Goal: Task Accomplishment & Management: Use online tool/utility

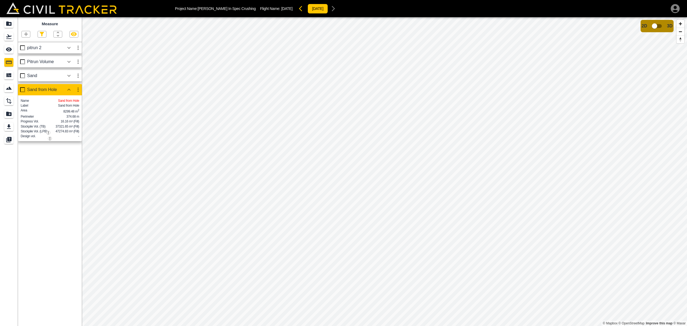
click at [77, 90] on icon "button" at bounding box center [78, 89] width 6 height 6
click at [72, 111] on h6 "Edit" at bounding box center [73, 110] width 11 height 3
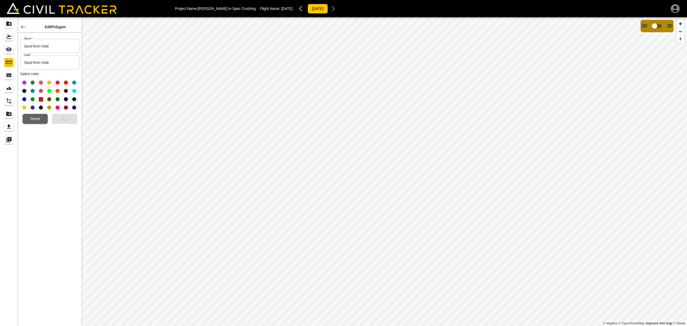
click at [23, 26] on icon "button" at bounding box center [23, 27] width 6 height 6
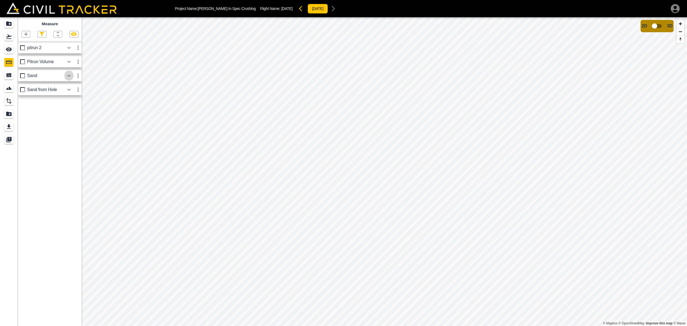
click at [69, 76] on icon "button" at bounding box center [68, 76] width 3 height 2
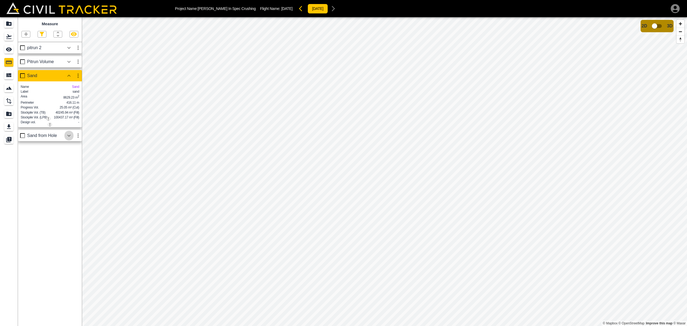
click at [68, 139] on icon "button" at bounding box center [69, 135] width 6 height 6
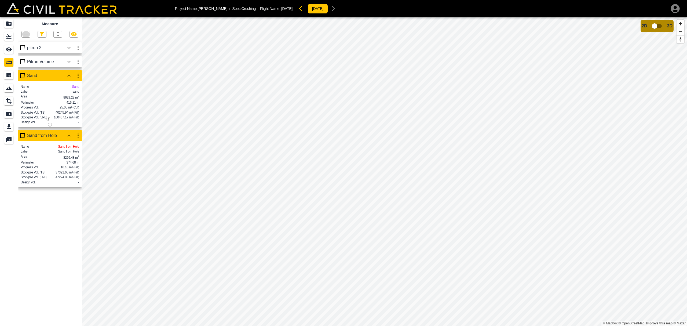
click at [27, 35] on icon "button" at bounding box center [26, 34] width 4 height 4
drag, startPoint x: 27, startPoint y: 61, endPoint x: 31, endPoint y: 61, distance: 4.0
click at [27, 61] on p "Polygon" at bounding box center [25, 60] width 13 height 4
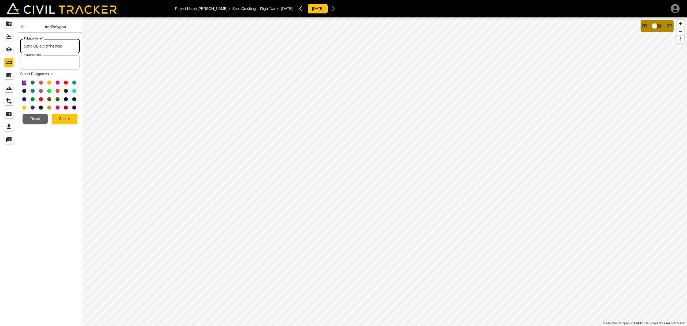
type input "Sand OB out of the hole"
click at [49, 61] on input "text" at bounding box center [50, 62] width 60 height 14
type input "Sand OB"
click at [49, 90] on button at bounding box center [49, 91] width 4 height 4
click at [61, 119] on button "Submit" at bounding box center [64, 119] width 25 height 10
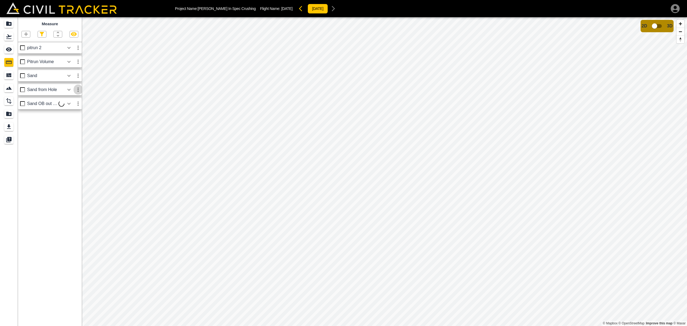
click at [76, 90] on icon "button" at bounding box center [78, 89] width 6 height 6
click at [70, 118] on h6 "Delete" at bounding box center [73, 118] width 11 height 3
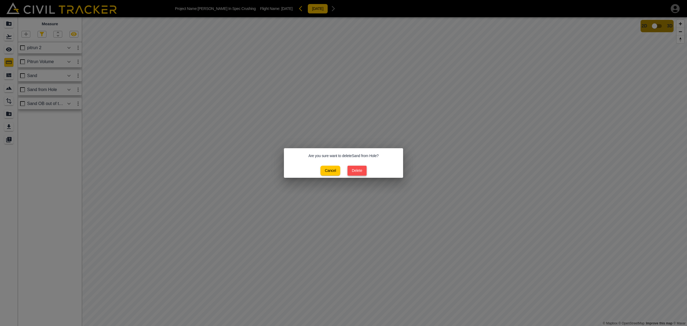
drag, startPoint x: 354, startPoint y: 171, endPoint x: 351, endPoint y: 170, distance: 3.0
click at [354, 171] on button "Delete" at bounding box center [356, 170] width 19 height 10
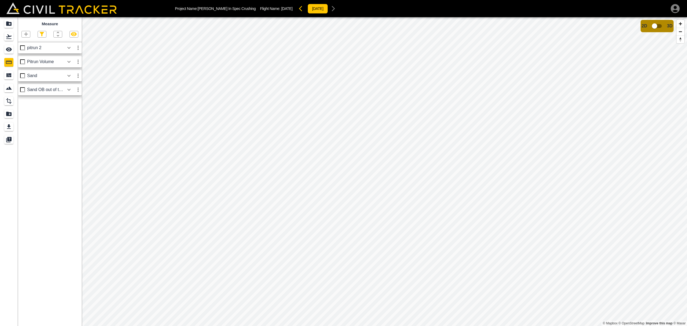
click at [77, 76] on icon "button" at bounding box center [78, 75] width 6 height 6
click at [70, 106] on h6 "Delete" at bounding box center [73, 105] width 11 height 3
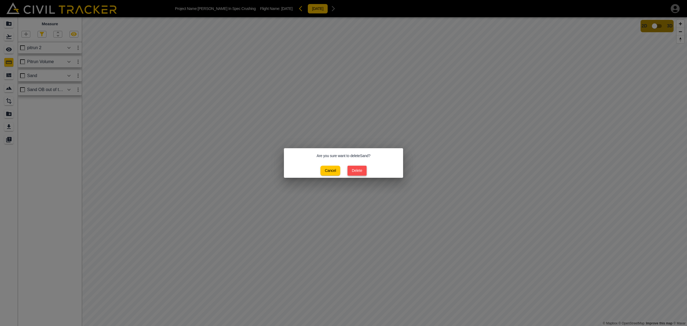
click at [357, 170] on button "Delete" at bounding box center [356, 170] width 19 height 10
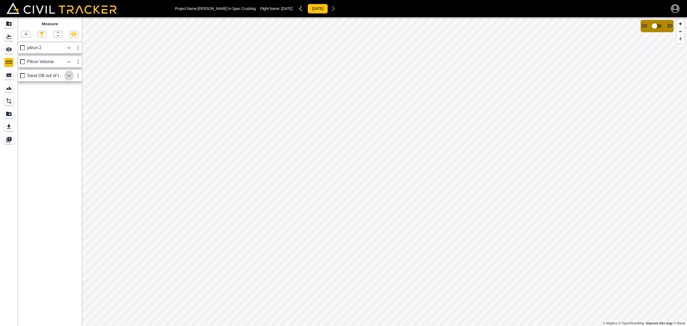
click at [67, 76] on icon "button" at bounding box center [69, 75] width 6 height 6
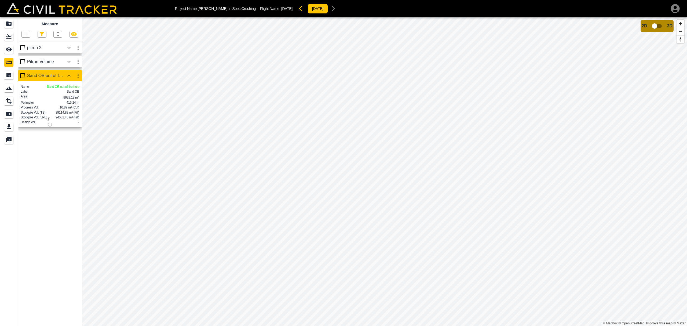
click at [78, 77] on icon "button" at bounding box center [78, 75] width 6 height 6
click at [70, 97] on h6 "Edit" at bounding box center [73, 96] width 11 height 3
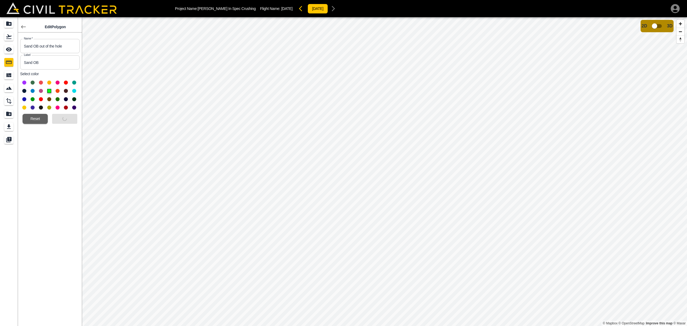
click at [62, 119] on div "Submit" at bounding box center [62, 116] width 29 height 14
